Goal: Check status: Check status

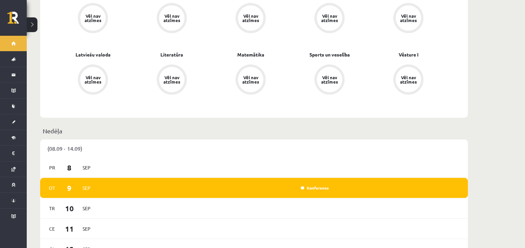
scroll to position [298, 0]
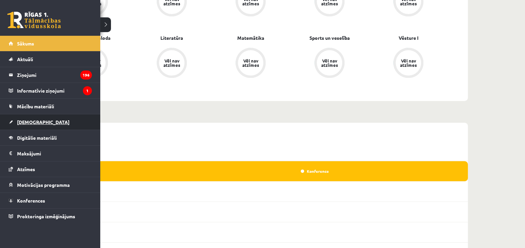
click at [28, 120] on span "[DEMOGRAPHIC_DATA]" at bounding box center [43, 122] width 52 height 6
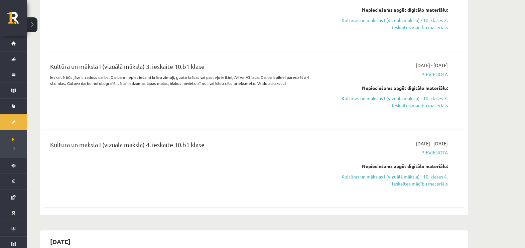
scroll to position [485, 0]
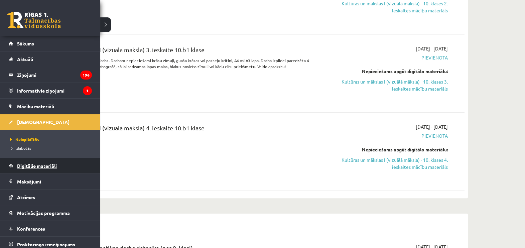
click at [30, 159] on link "Digitālie materiāli" at bounding box center [50, 165] width 83 height 15
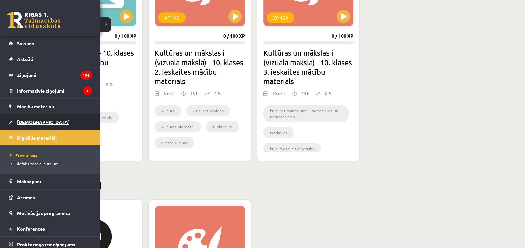
click at [25, 125] on link "[DEMOGRAPHIC_DATA]" at bounding box center [50, 121] width 83 height 15
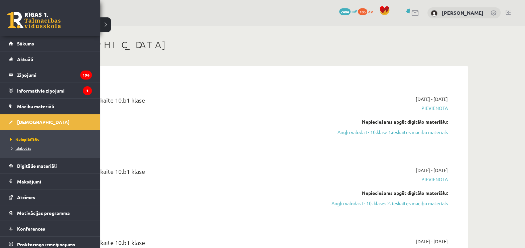
click at [29, 150] on link "Izlabotās" at bounding box center [50, 148] width 85 height 6
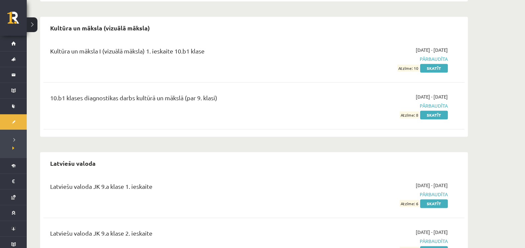
scroll to position [991, 0]
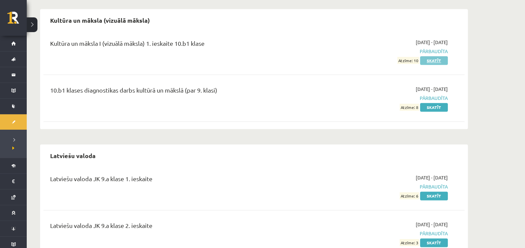
click at [444, 61] on link "Skatīt" at bounding box center [434, 60] width 28 height 9
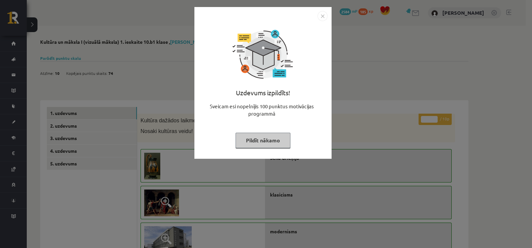
click at [320, 14] on img "Close" at bounding box center [322, 16] width 10 height 10
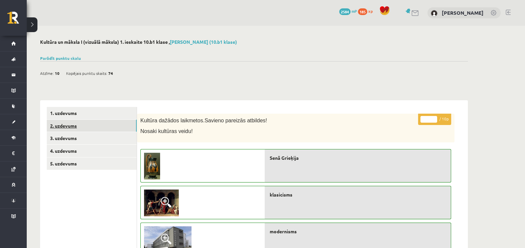
click at [116, 130] on link "2. uzdevums" at bounding box center [92, 126] width 90 height 12
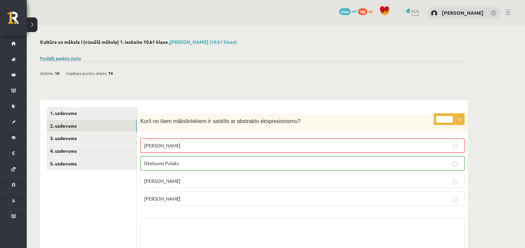
click at [64, 58] on link "Parādīt punktu skalu" at bounding box center [60, 58] width 41 height 5
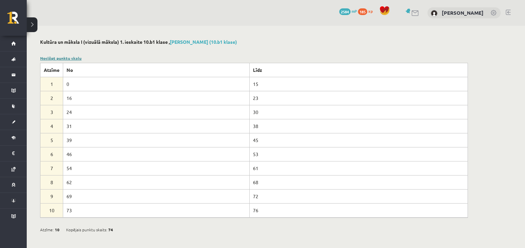
click at [64, 58] on link "Noslēpt punktu skalu" at bounding box center [60, 58] width 41 height 5
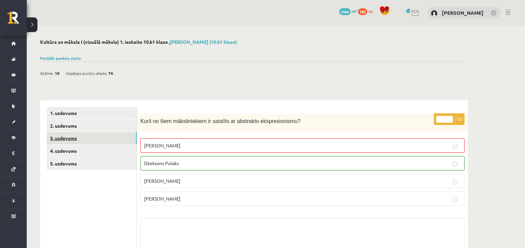
click at [94, 142] on link "3. uzdevums" at bounding box center [92, 138] width 90 height 12
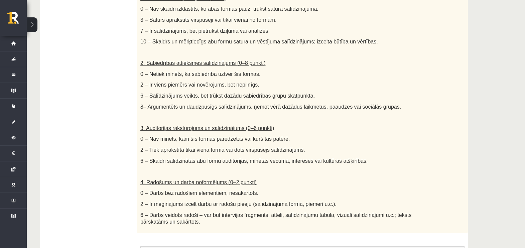
scroll to position [6, 0]
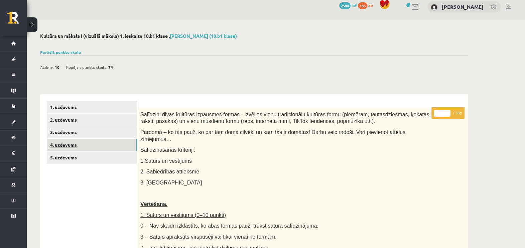
click at [68, 147] on link "4. uzdevums" at bounding box center [92, 145] width 90 height 12
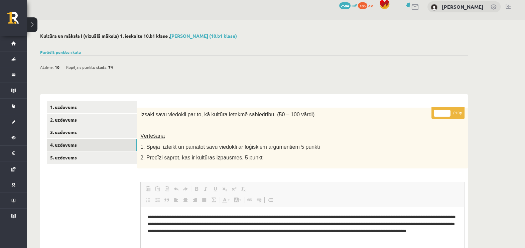
scroll to position [0, 0]
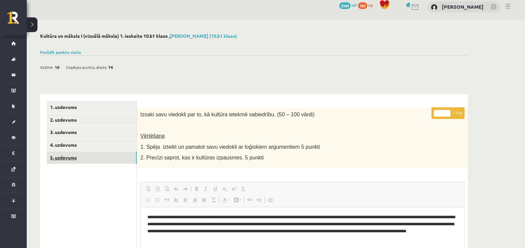
click at [101, 161] on link "5. uzdevums" at bounding box center [92, 157] width 90 height 12
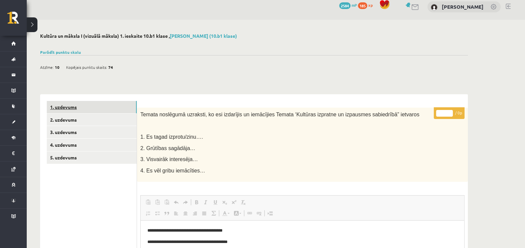
click at [73, 110] on link "1. uzdevums" at bounding box center [92, 107] width 90 height 12
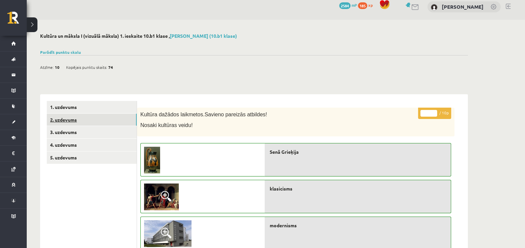
click at [66, 121] on link "2. uzdevums" at bounding box center [92, 120] width 90 height 12
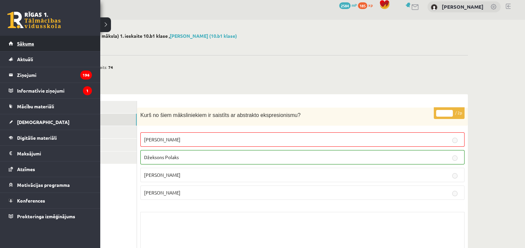
click at [22, 47] on link "Sākums" at bounding box center [50, 43] width 83 height 15
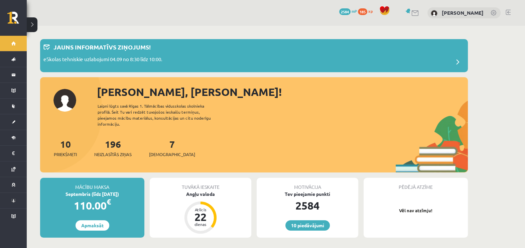
click at [414, 197] on div "Pēdējā atzīme Vēl nav atzīmju!" at bounding box center [416, 208] width 104 height 60
click at [439, 207] on p "Vēl nav atzīmju!" at bounding box center [416, 210] width 98 height 7
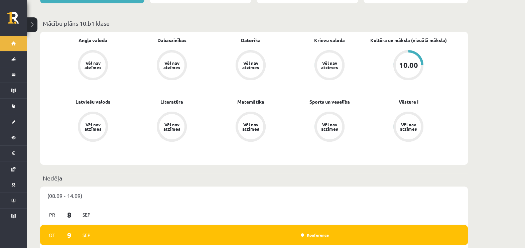
scroll to position [239, 0]
